Goal: Transaction & Acquisition: Purchase product/service

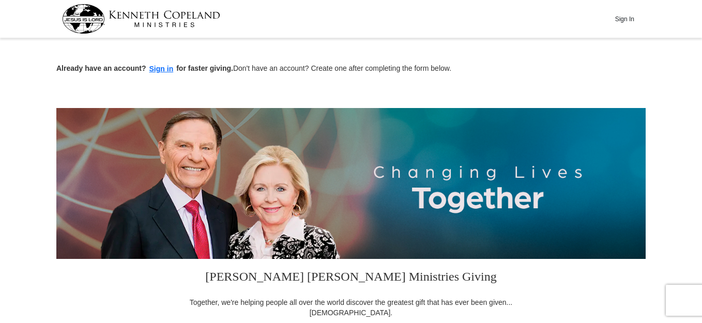
type input "14.00"
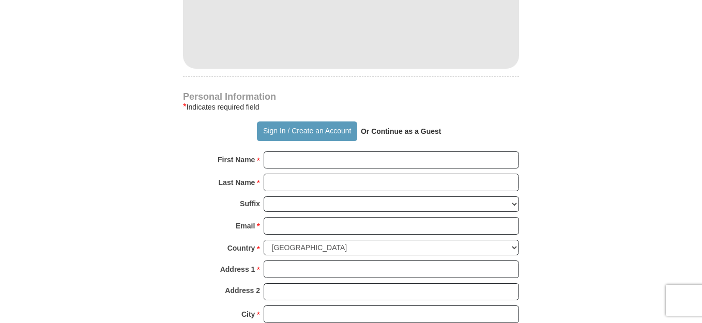
scroll to position [629, 0]
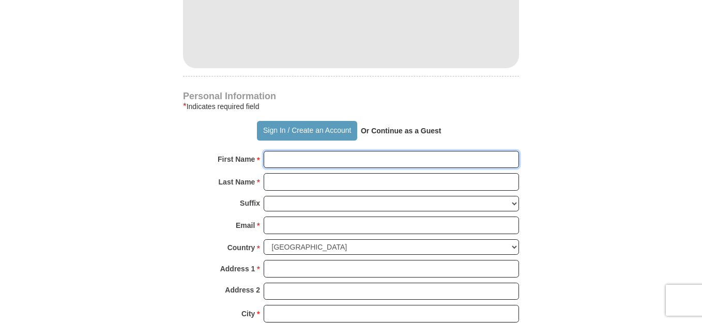
click at [290, 159] on input "First Name *" at bounding box center [390, 160] width 255 height 18
type input "[PERSON_NAME]"
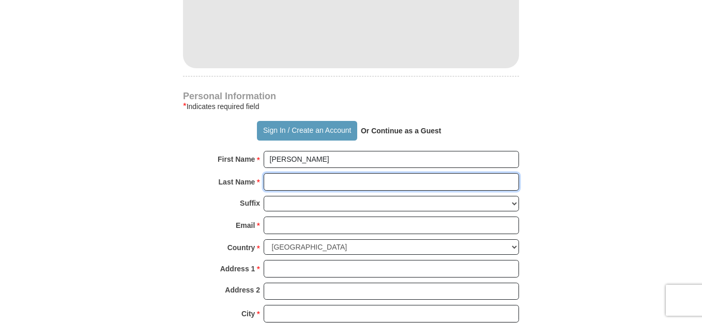
type input "[PERSON_NAME]"
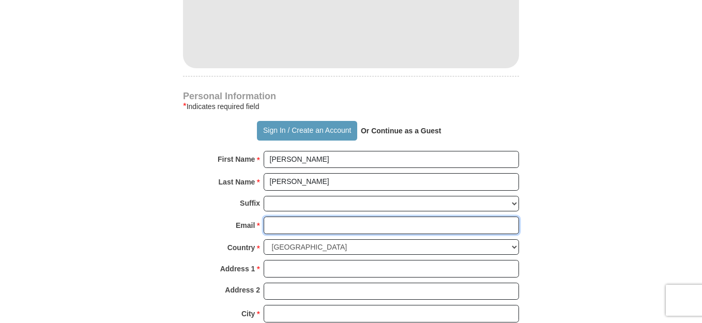
type input "[EMAIL_ADDRESS][DOMAIN_NAME]"
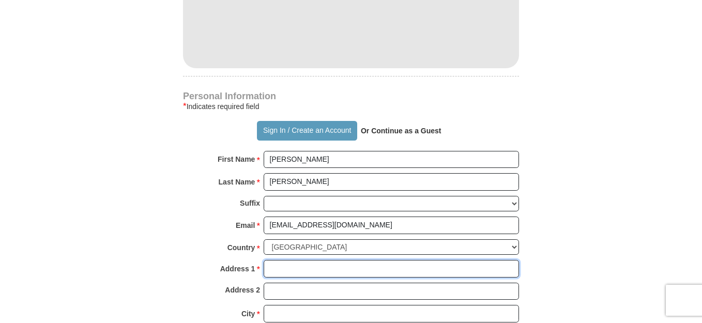
type input "[STREET_ADDRESS][PERSON_NAME]"
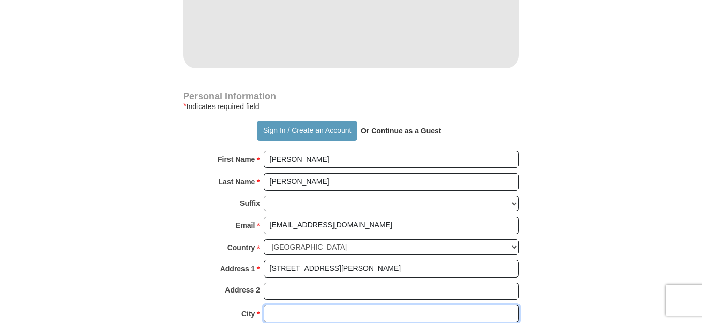
type input "[GEOGRAPHIC_DATA]"
select select "MI"
type input "48235"
type input "3134150378"
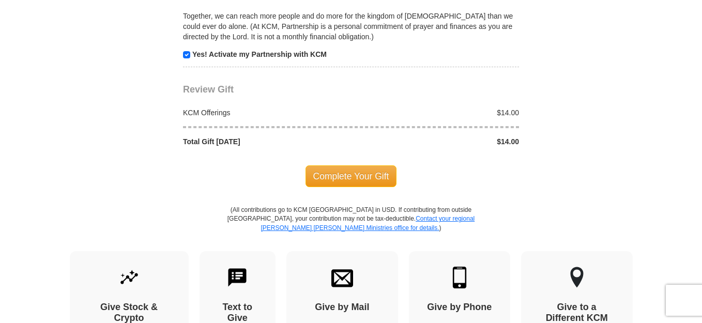
scroll to position [1065, 0]
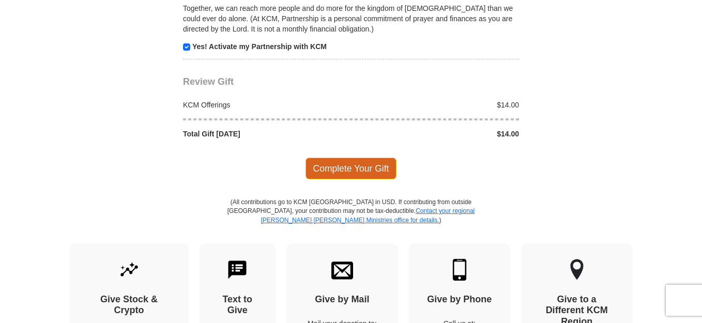
click at [330, 166] on span "Complete Your Gift" at bounding box center [350, 169] width 91 height 22
click at [0, 0] on div at bounding box center [0, 0] width 0 height 0
